Goal: Task Accomplishment & Management: Manage account settings

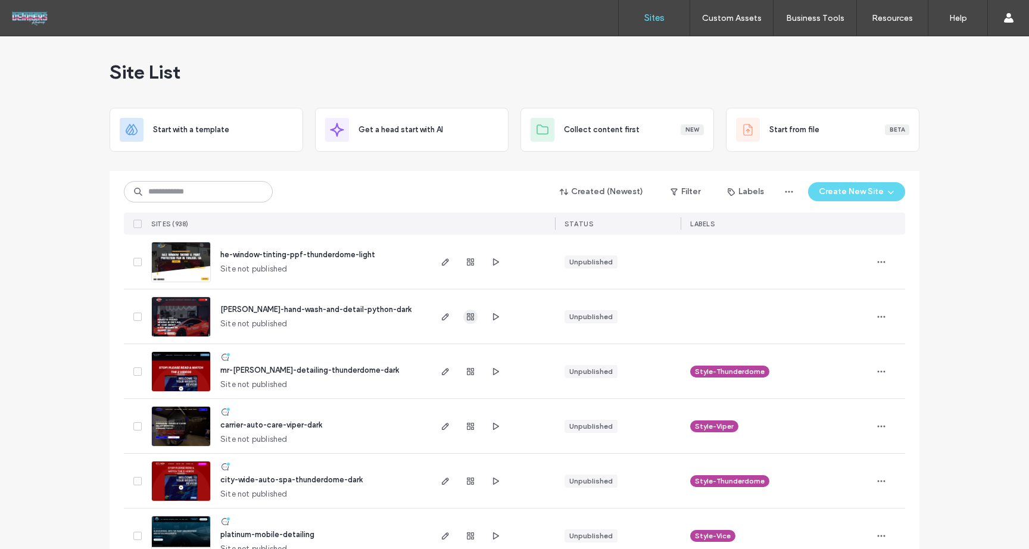
click at [467, 316] on use "button" at bounding box center [470, 316] width 7 height 7
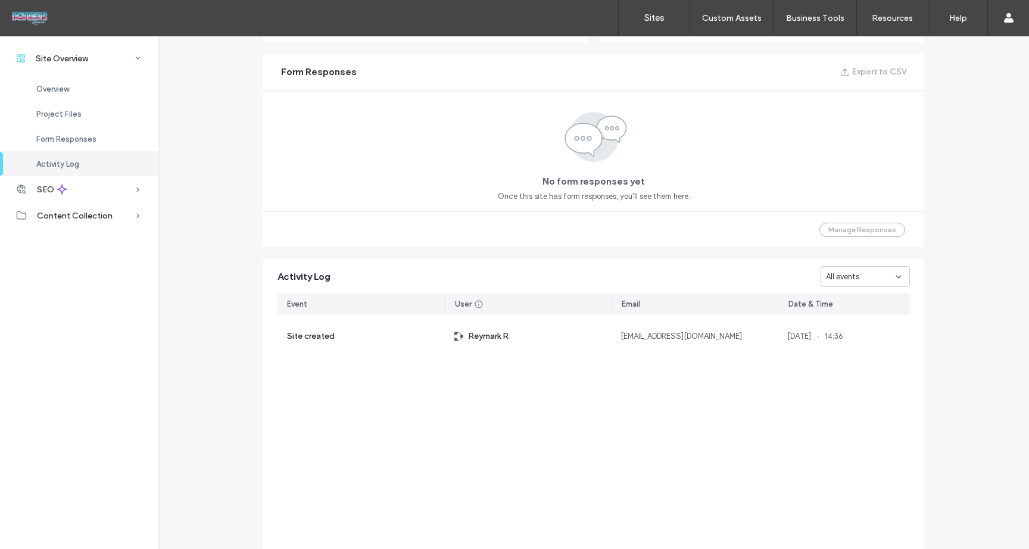
scroll to position [514, 0]
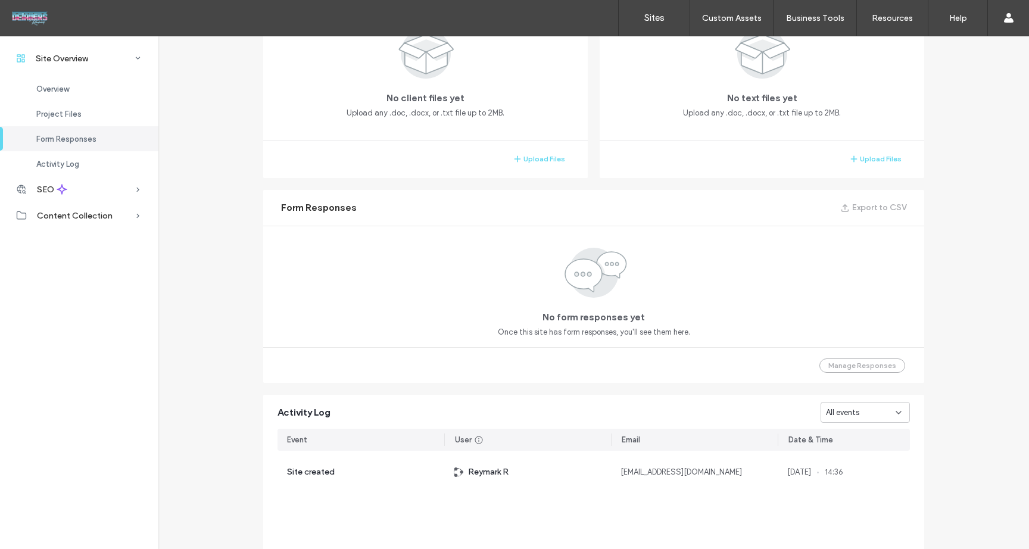
scroll to position [271, 0]
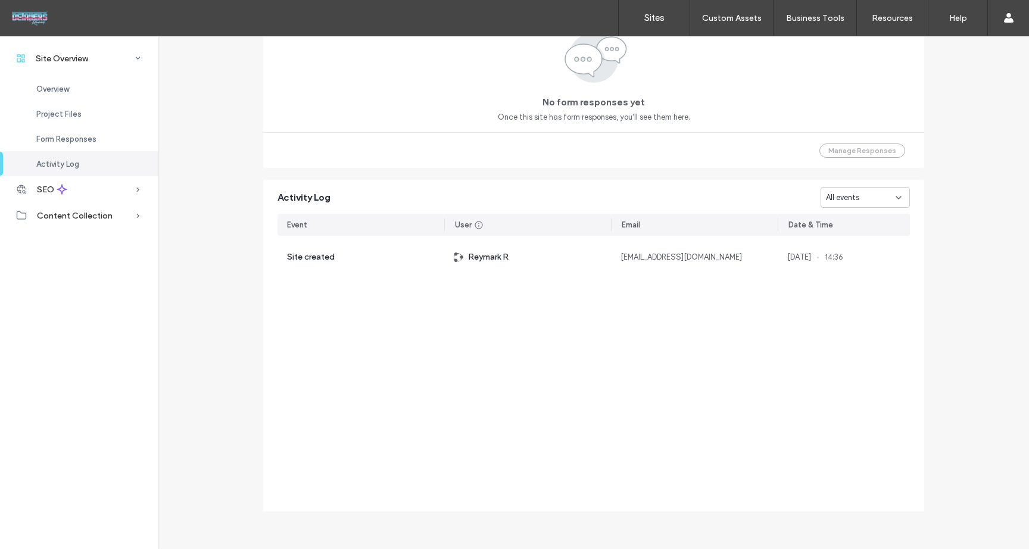
scroll to position [37, 0]
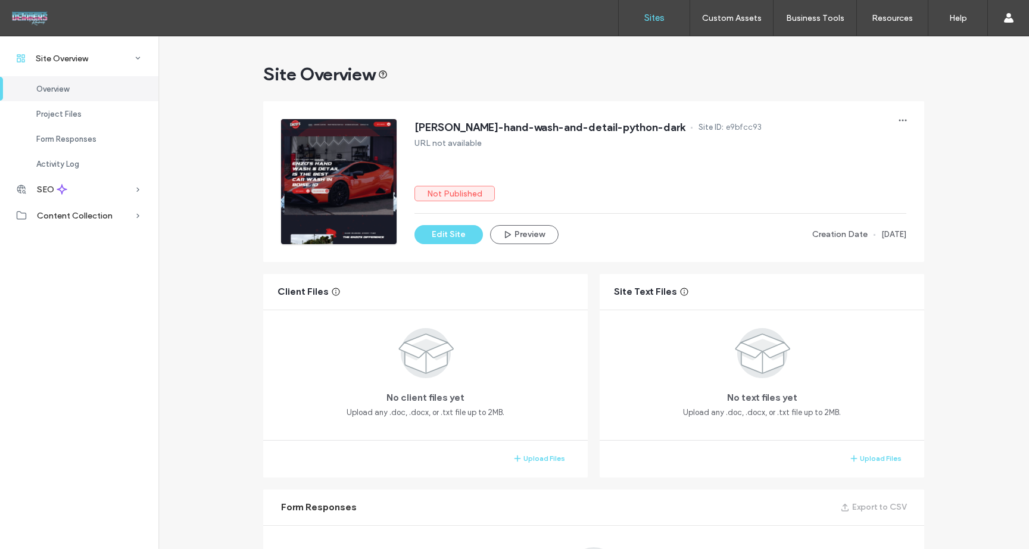
drag, startPoint x: 647, startPoint y: 20, endPoint x: 641, endPoint y: 23, distance: 6.7
click at [647, 20] on label "Sites" at bounding box center [654, 17] width 20 height 11
